Goal: Check status: Verify the current state of an ongoing process or item

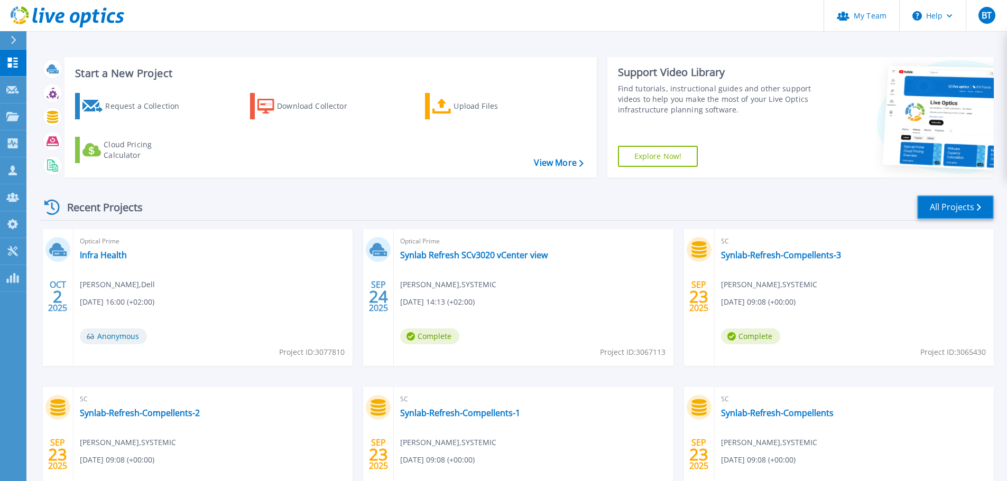
click at [917, 214] on link "All Projects" at bounding box center [955, 208] width 77 height 24
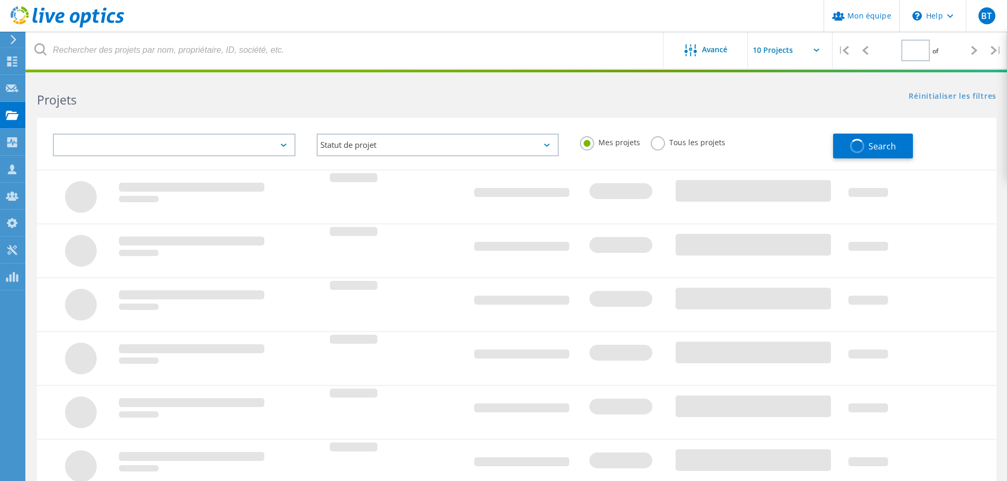
type input "3"
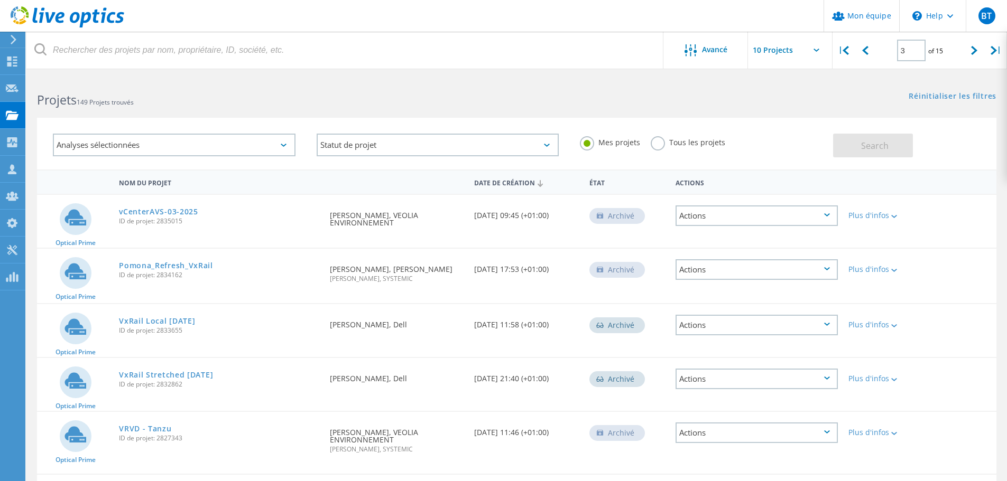
click at [201, 150] on div "Analyses sélectionnées" at bounding box center [174, 145] width 243 height 23
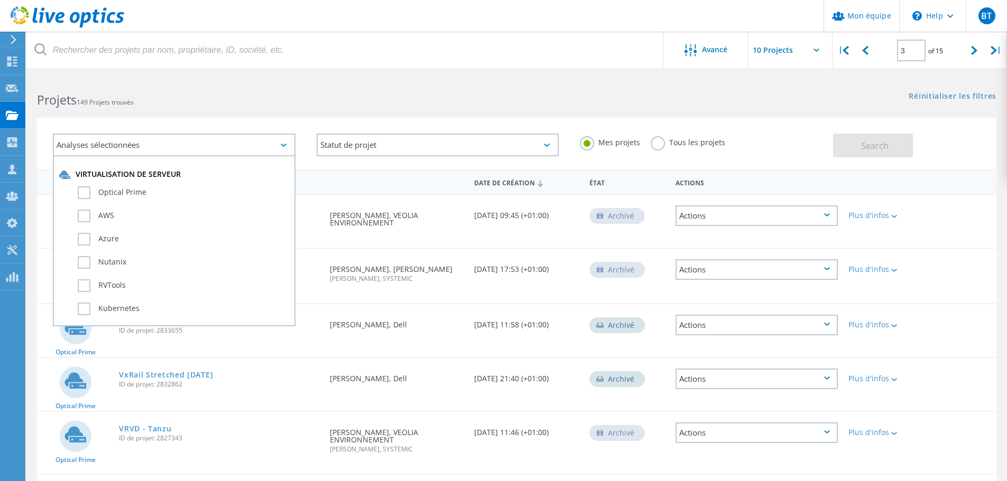
click at [201, 150] on div "Analyses sélectionnées" at bounding box center [174, 145] width 243 height 23
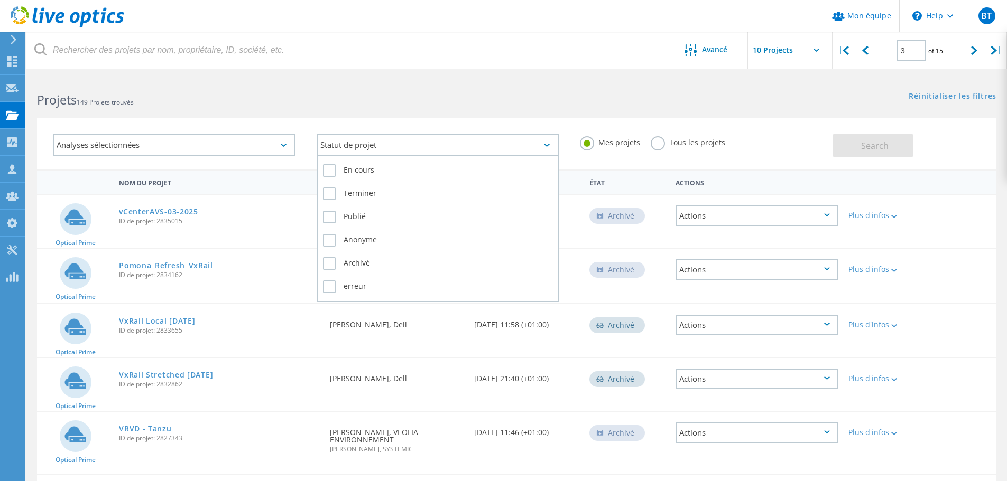
click at [483, 146] on div "Statut de projet" at bounding box center [438, 145] width 243 height 23
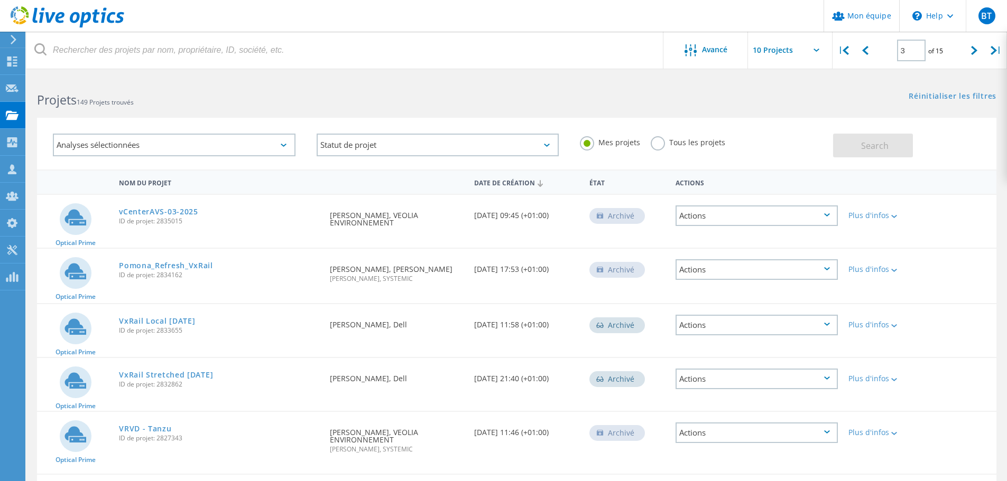
click at [806, 127] on div "Mes projets Tous les projets" at bounding box center [701, 142] width 264 height 39
drag, startPoint x: 751, startPoint y: 48, endPoint x: 759, endPoint y: 50, distance: 8.7
click at [753, 48] on input "text" at bounding box center [801, 50] width 106 height 37
click at [771, 128] on div "Show 40 Projects" at bounding box center [800, 130] width 105 height 17
type input "Show 40 Projects"
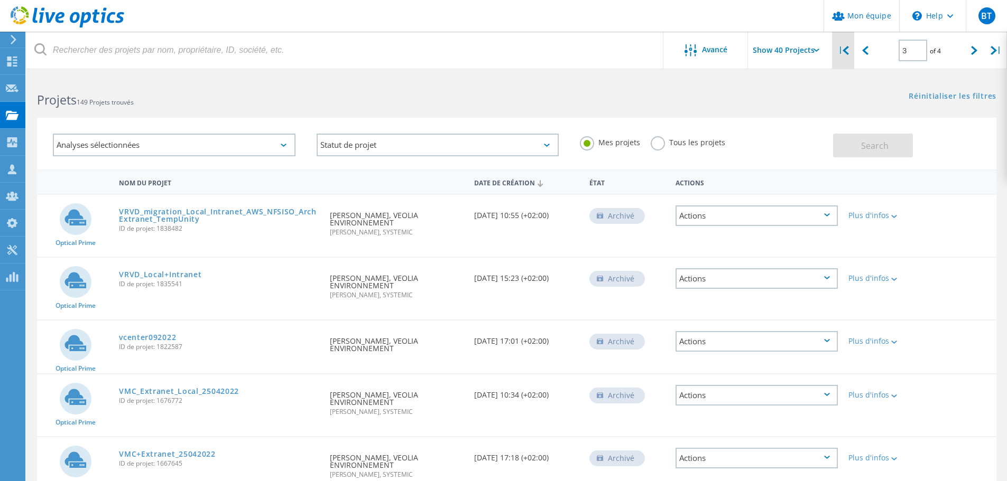
click at [842, 53] on div "|" at bounding box center [843, 51] width 22 height 38
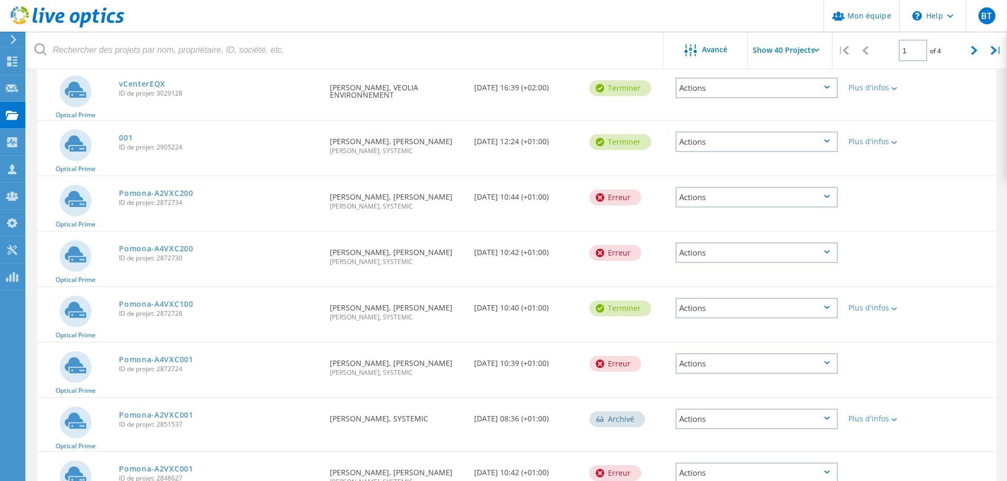
scroll to position [465, 0]
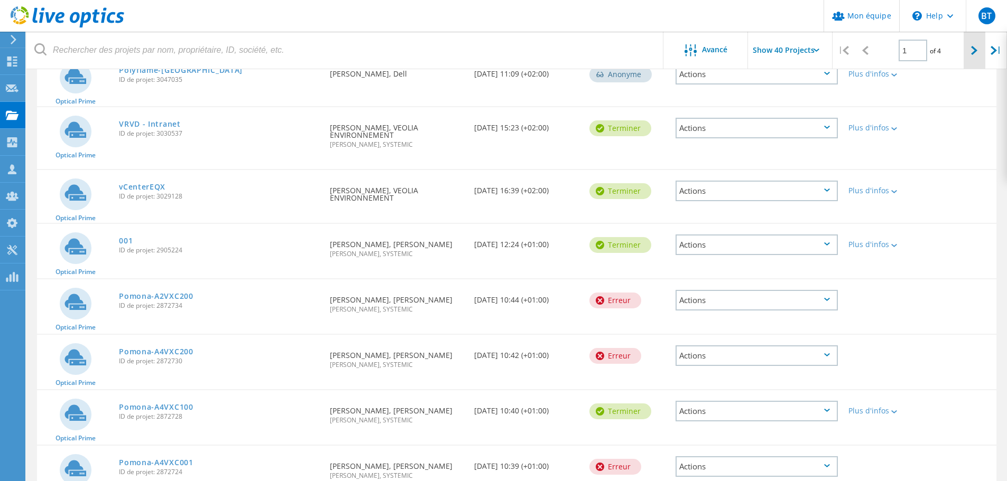
click at [970, 47] on div at bounding box center [974, 51] width 22 height 38
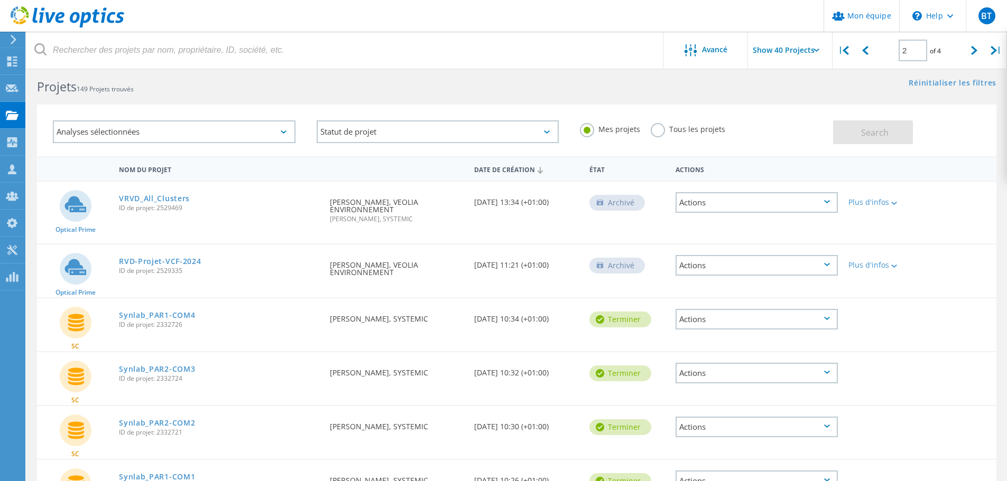
scroll to position [0, 0]
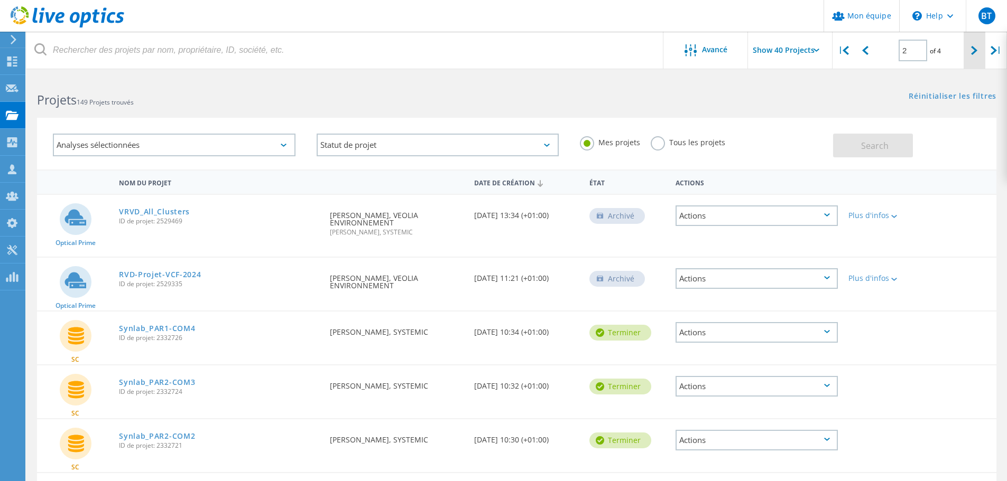
click at [973, 51] on icon at bounding box center [974, 50] width 6 height 9
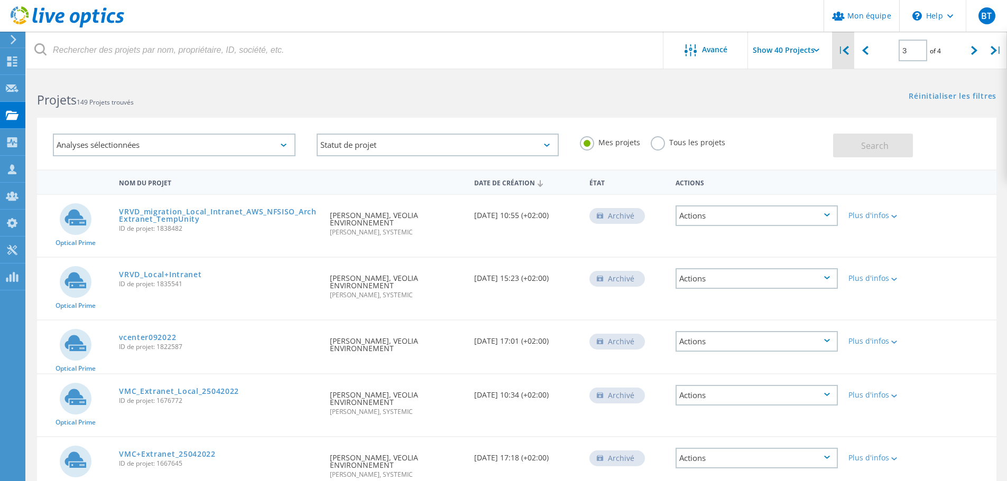
click at [844, 58] on div "|" at bounding box center [843, 51] width 22 height 38
type input "1"
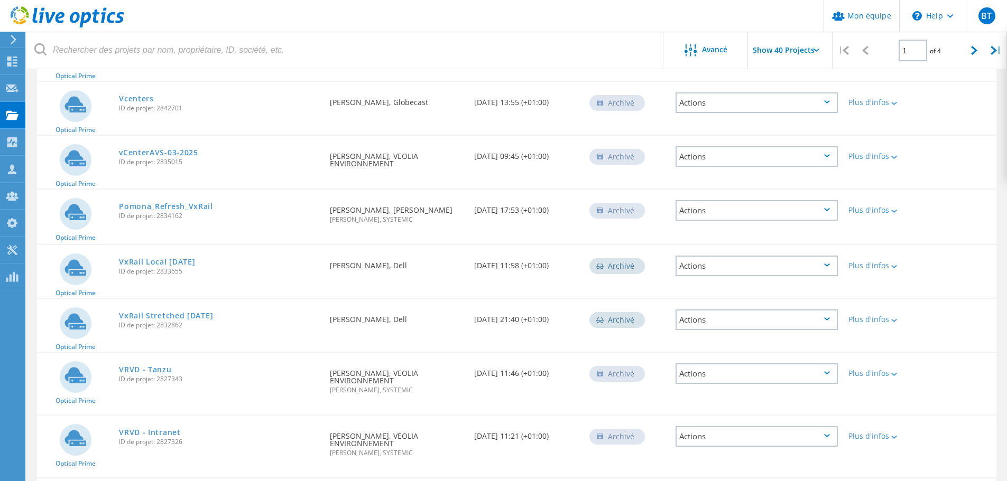
scroll to position [1163, 0]
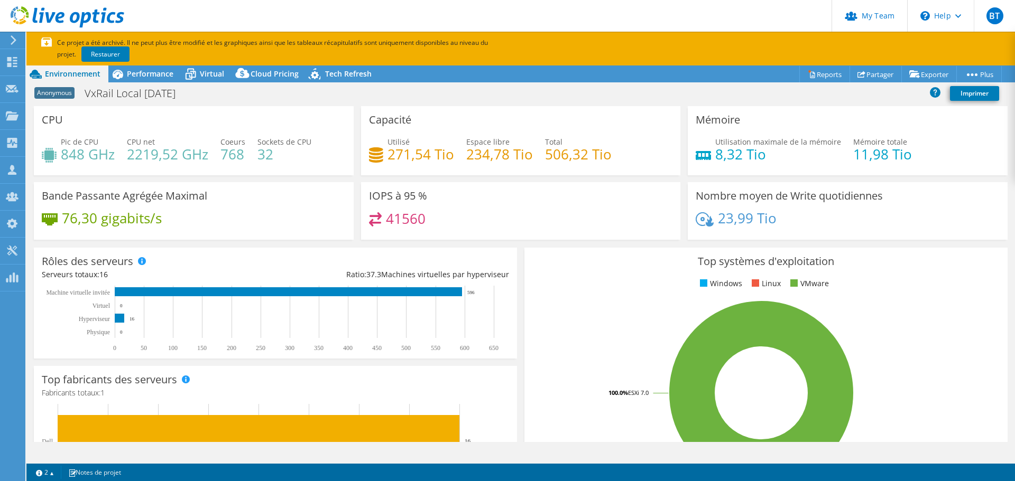
select select "EUFrankfurt"
select select "EUR"
select select "EUFrankfurt"
select select "EUR"
